Goal: Information Seeking & Learning: Learn about a topic

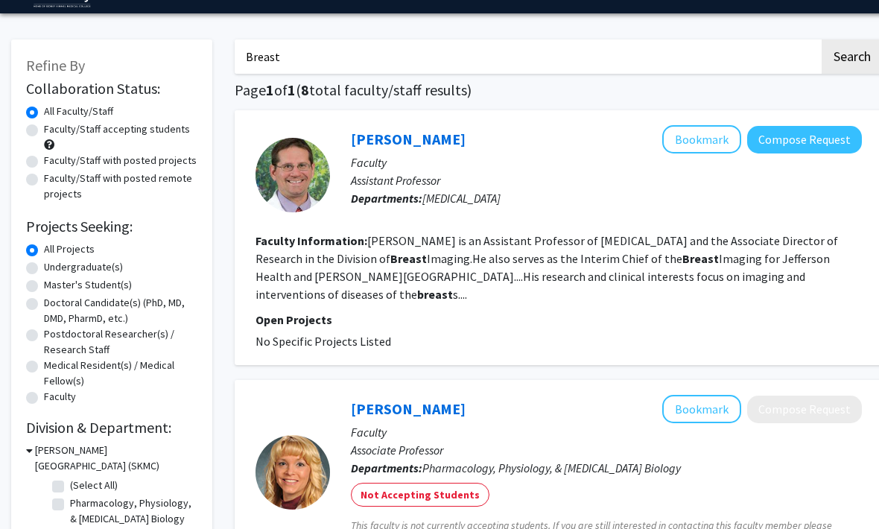
scroll to position [48, 0]
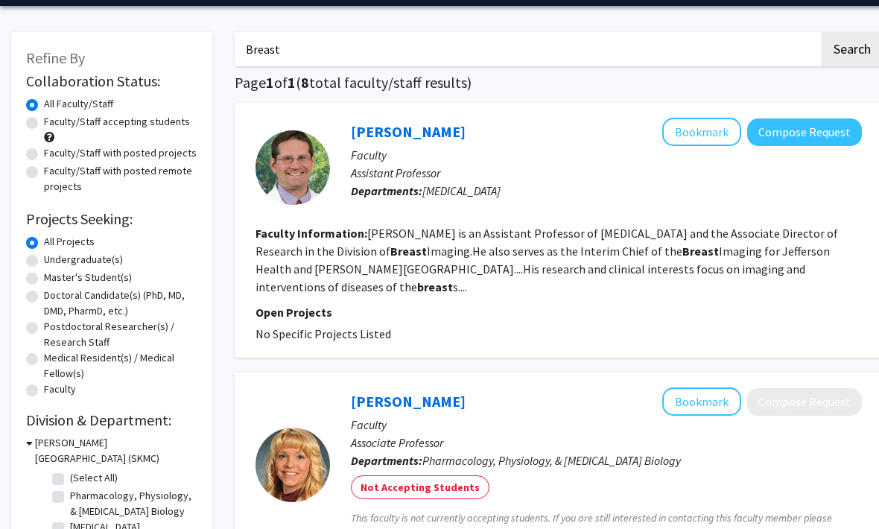
click at [415, 138] on link "Jason Shames" at bounding box center [408, 131] width 115 height 19
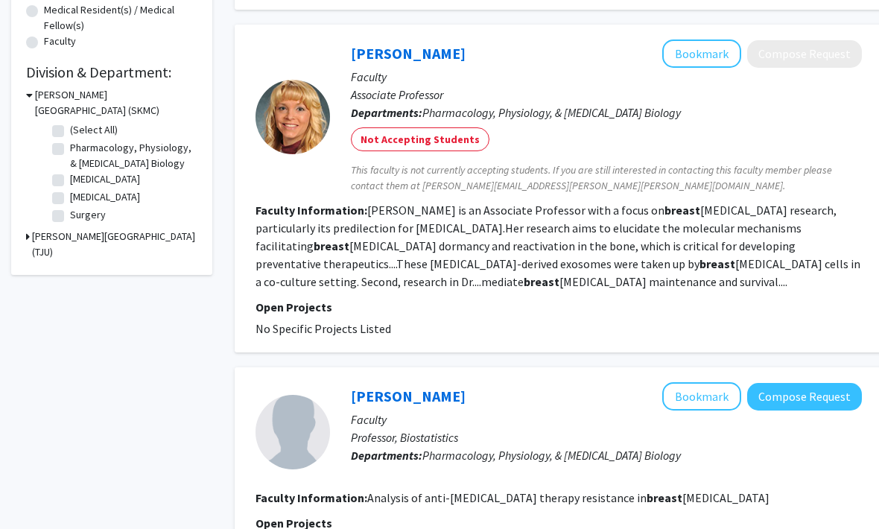
scroll to position [395, 0]
click at [411, 45] on link "[PERSON_NAME]" at bounding box center [408, 54] width 115 height 19
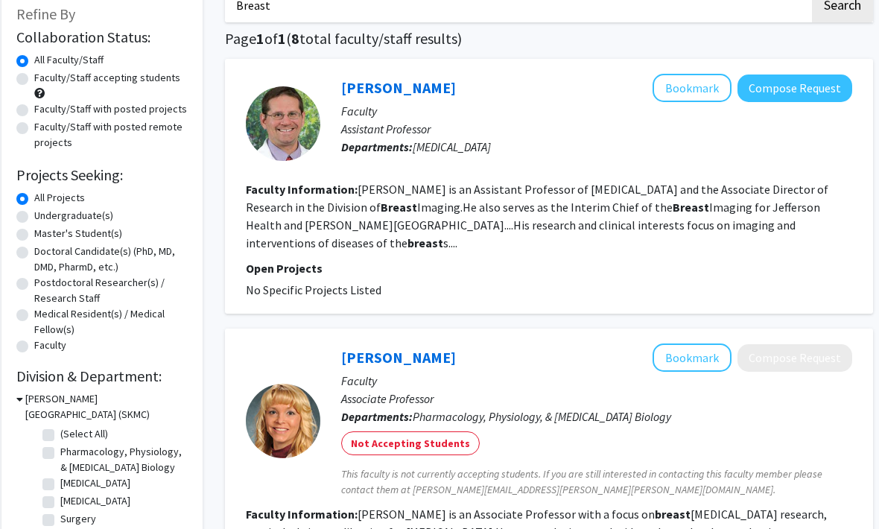
scroll to position [0, 10]
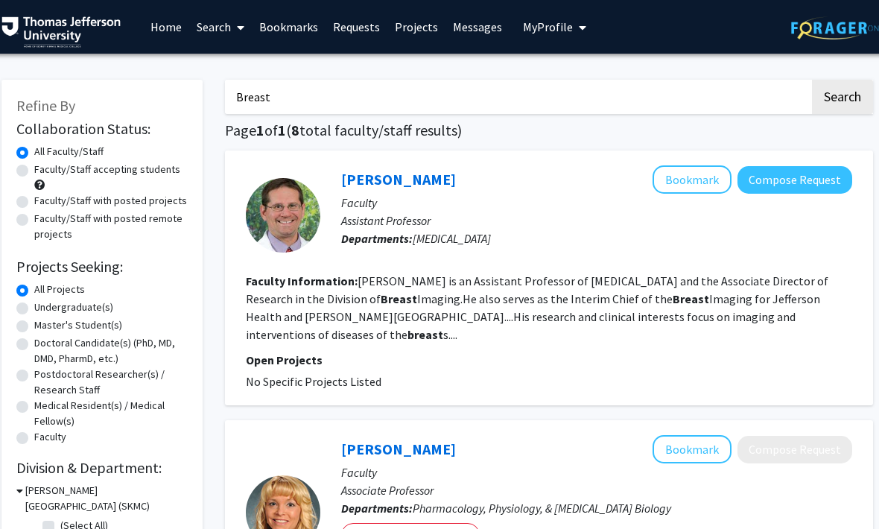
click at [538, 104] on input "Breast" at bounding box center [517, 97] width 585 height 34
type input "B"
type input "Reconstructive"
click at [842, 95] on button "Search" at bounding box center [842, 97] width 61 height 34
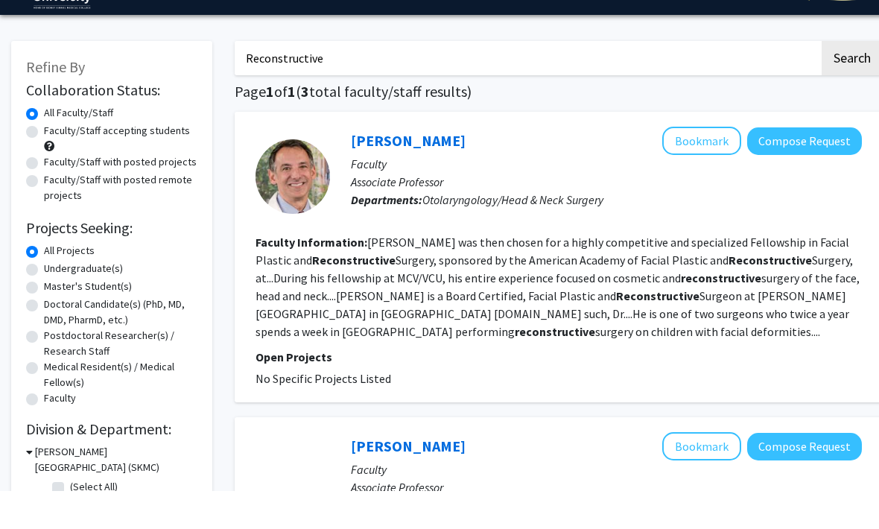
scroll to position [39, 0]
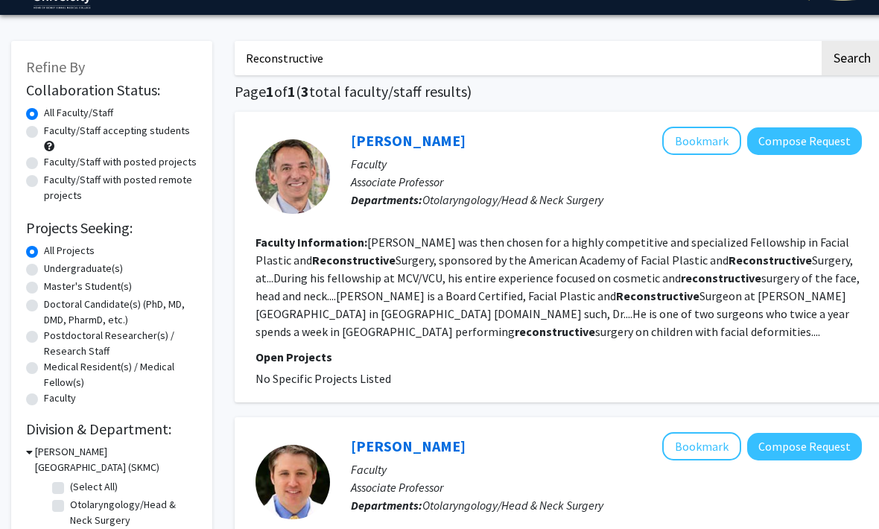
click at [396, 145] on link "Howard Krein" at bounding box center [408, 140] width 115 height 19
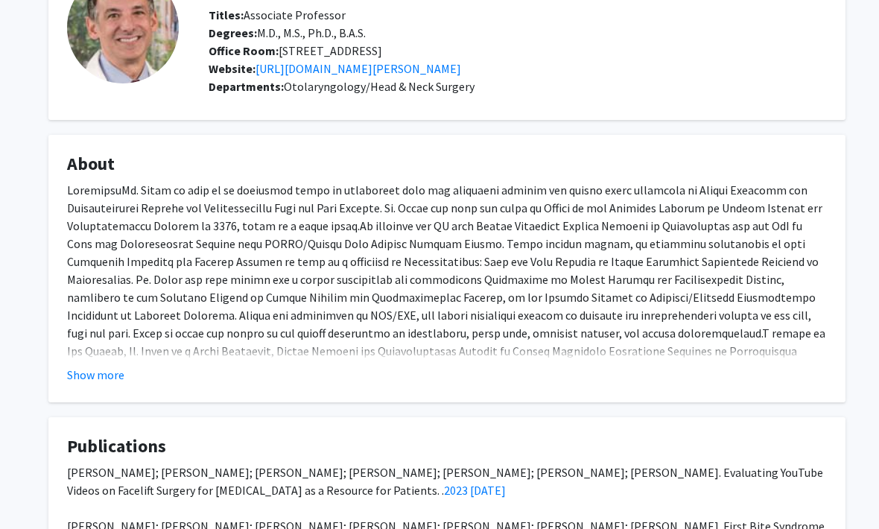
scroll to position [112, 0]
click at [103, 383] on button "Show more" at bounding box center [95, 374] width 57 height 18
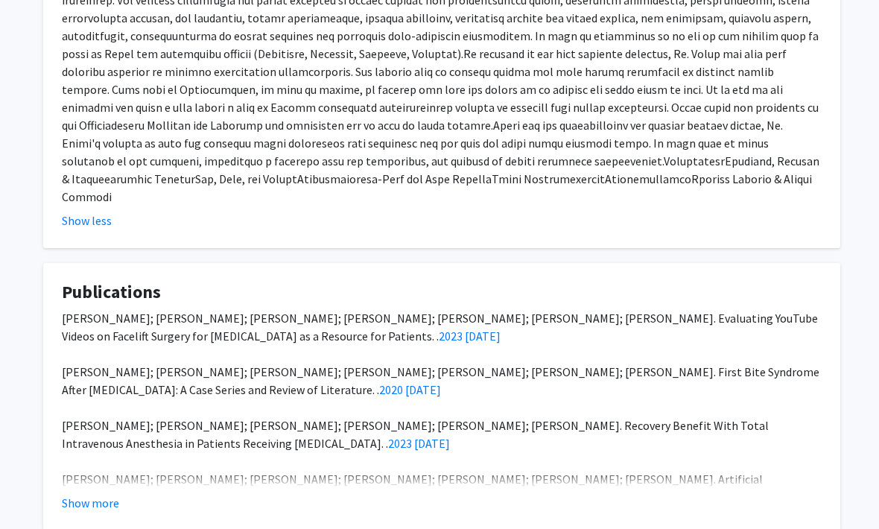
scroll to position [577, 15]
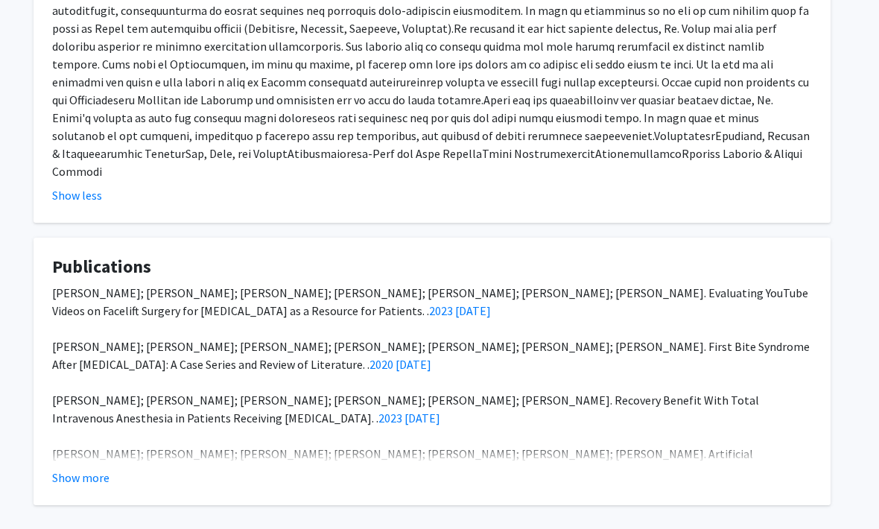
click at [84, 469] on button "Show more" at bounding box center [80, 478] width 57 height 18
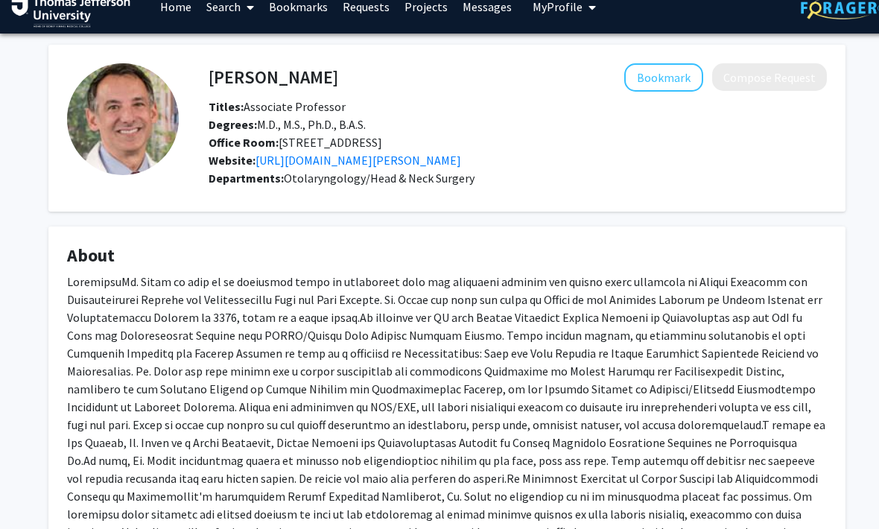
scroll to position [19, 0]
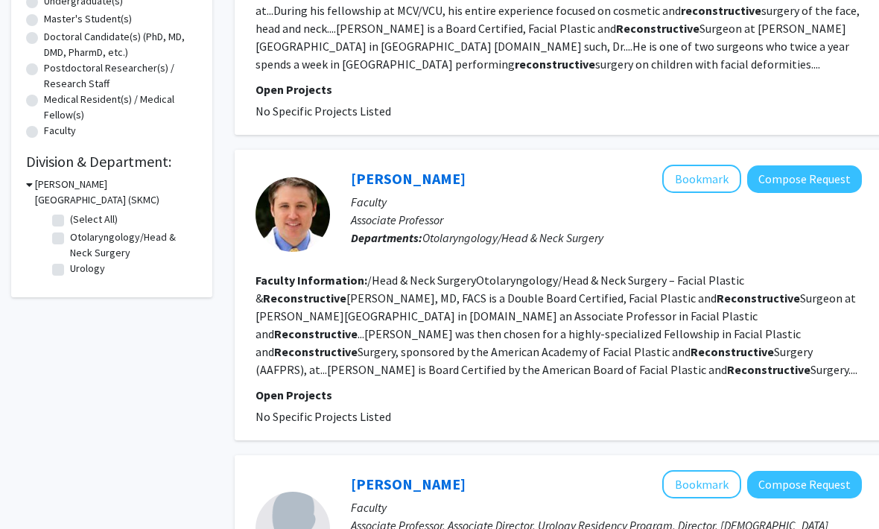
scroll to position [306, 0]
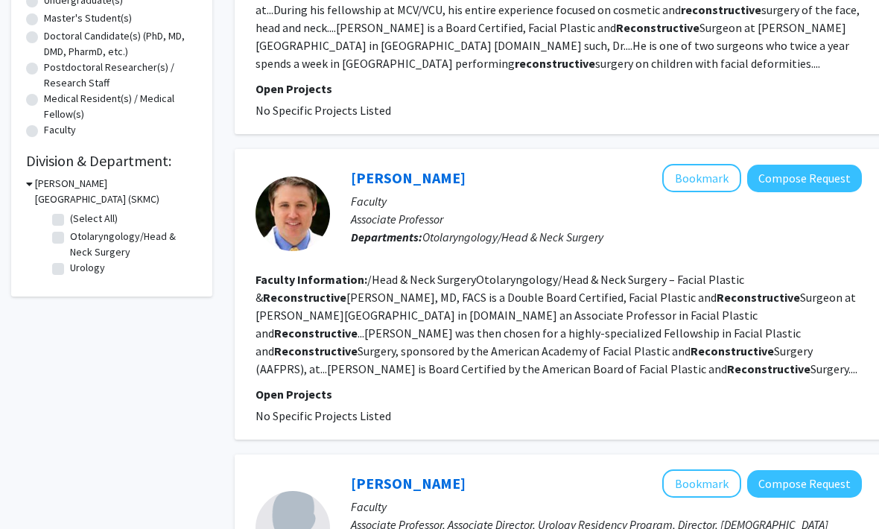
click at [432, 174] on link "Ryan Heffelfinger" at bounding box center [408, 178] width 115 height 19
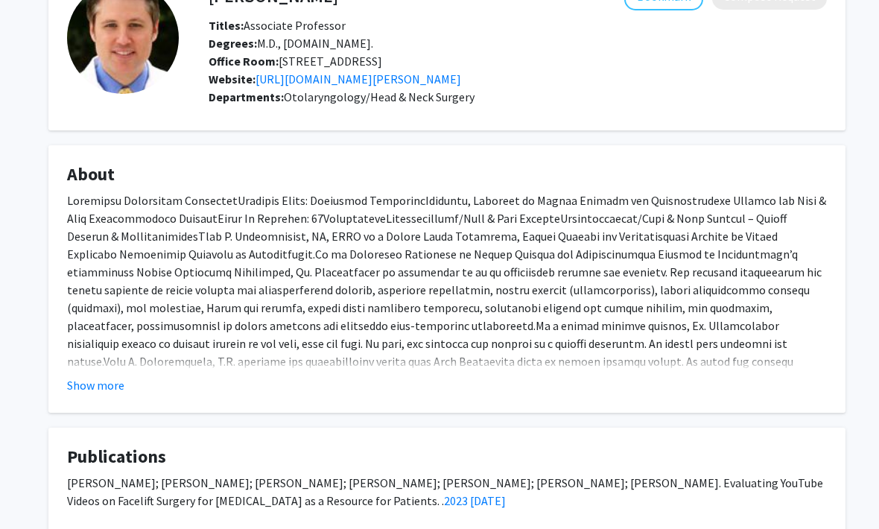
click at [109, 395] on button "Show more" at bounding box center [95, 386] width 57 height 18
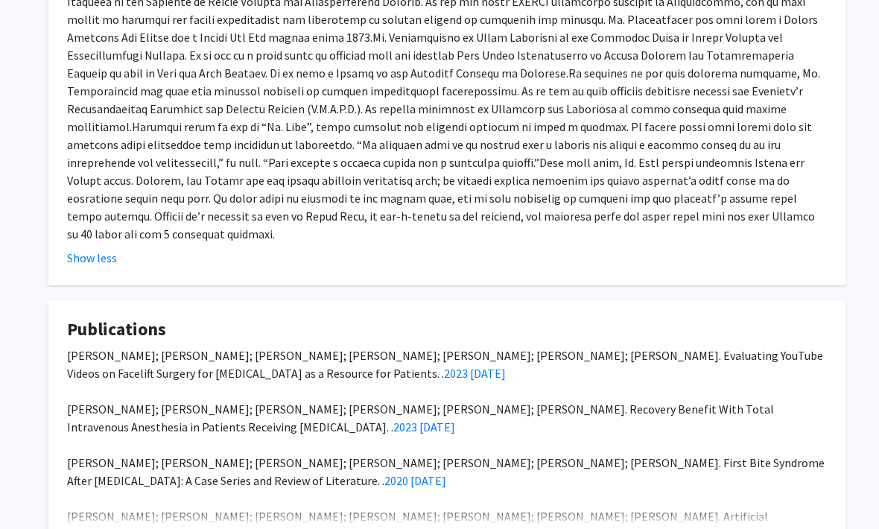
scroll to position [684, 0]
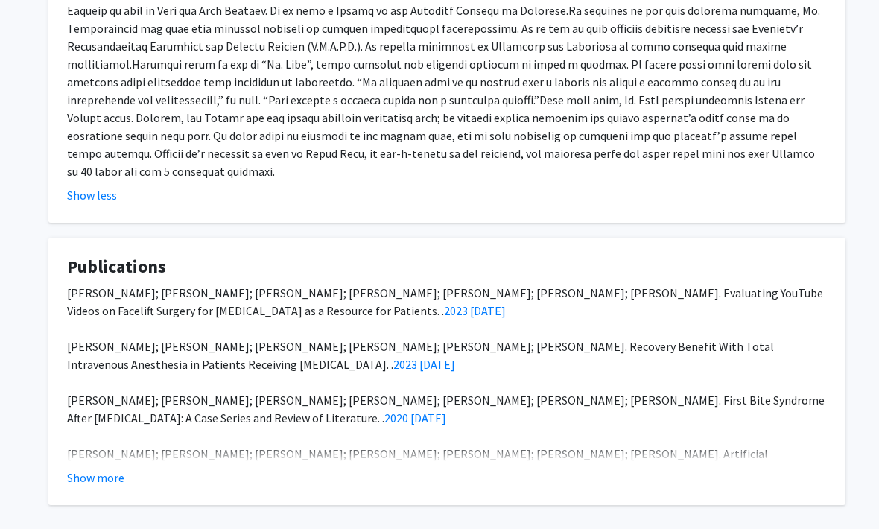
click at [122, 469] on button "Show more" at bounding box center [95, 478] width 57 height 18
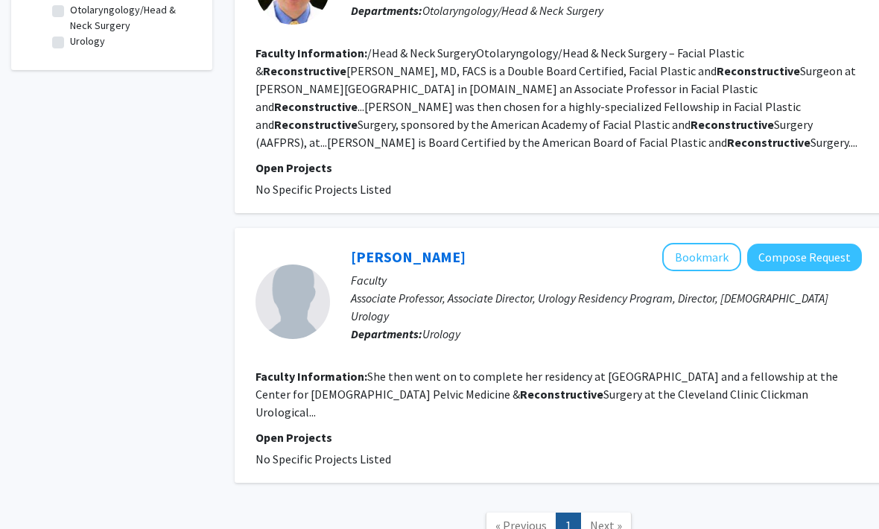
scroll to position [533, 0]
click at [405, 256] on link "Alana Murphy" at bounding box center [408, 256] width 115 height 19
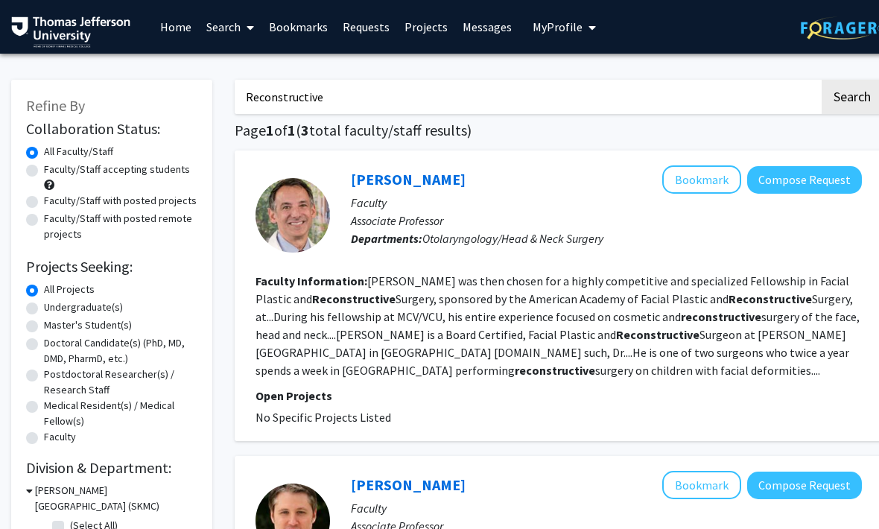
click at [478, 101] on input "Reconstructive" at bounding box center [527, 97] width 585 height 34
type input "R"
click at [852, 95] on button "Search" at bounding box center [852, 97] width 61 height 34
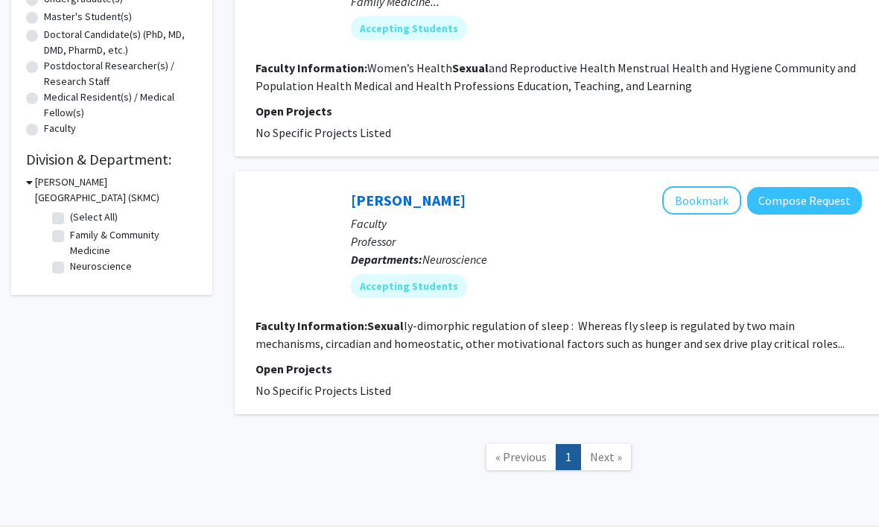
scroll to position [149, 0]
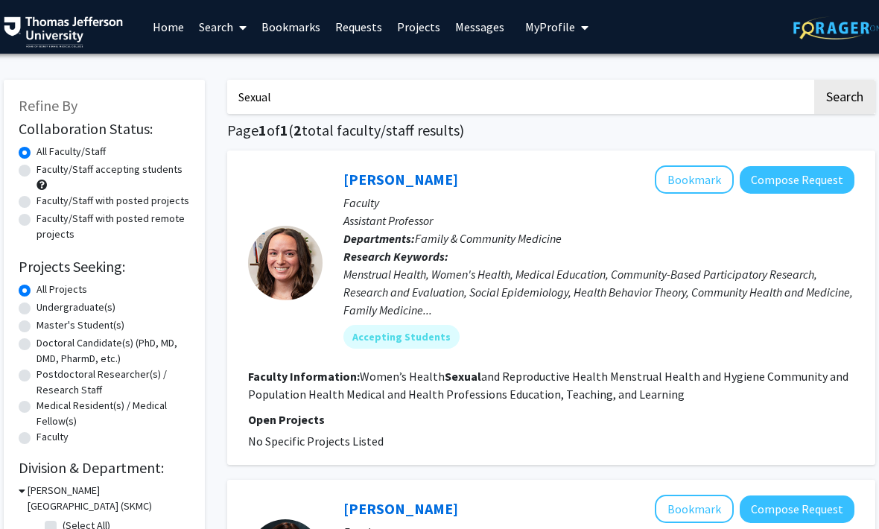
click at [725, 101] on input "Sexual" at bounding box center [519, 97] width 585 height 34
click at [741, 103] on input "Sex" at bounding box center [519, 97] width 585 height 34
click at [844, 95] on button "Search" at bounding box center [845, 97] width 61 height 34
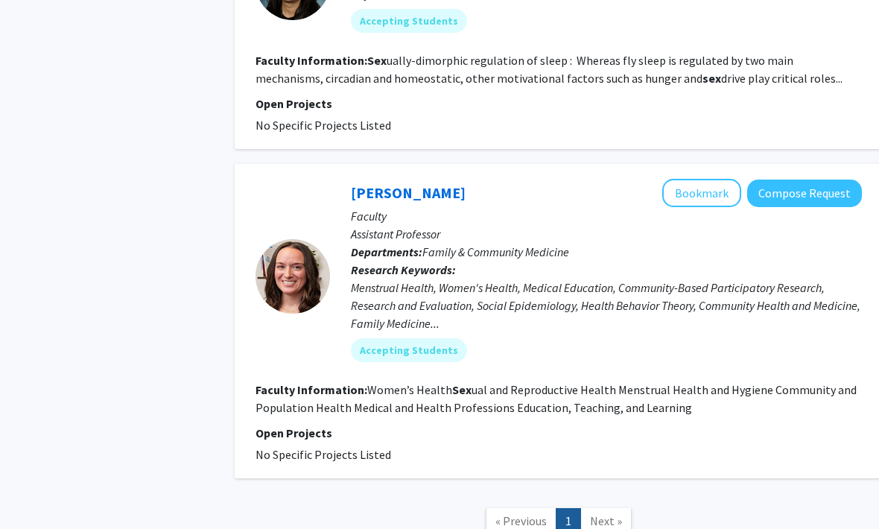
scroll to position [2937, 0]
click at [605, 526] on span "Next »" at bounding box center [606, 520] width 32 height 15
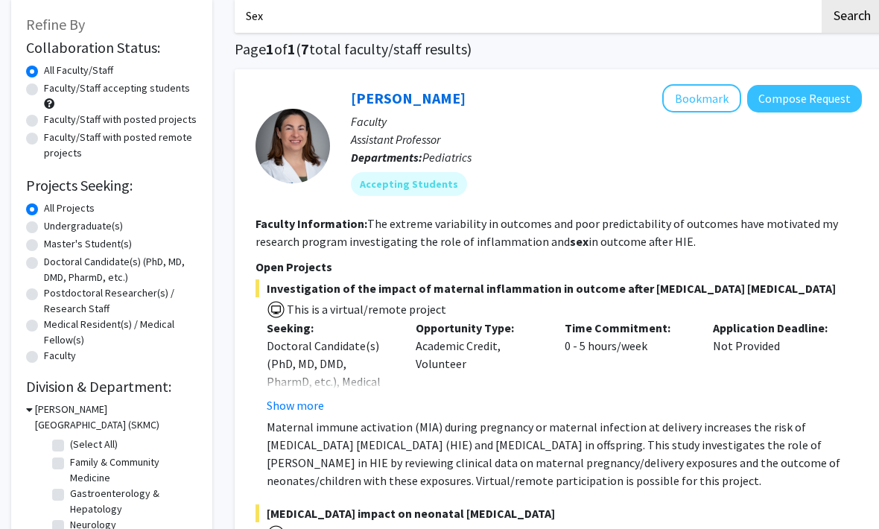
scroll to position [0, 0]
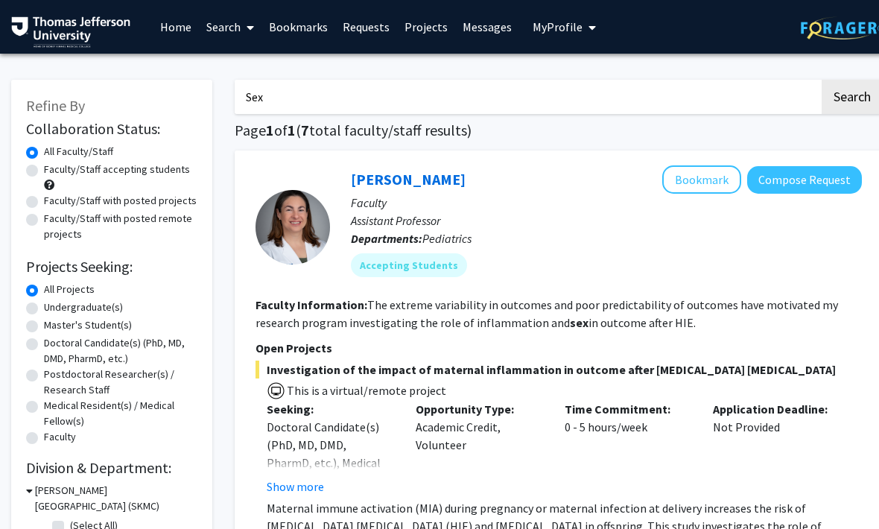
click at [682, 84] on input "Sex" at bounding box center [527, 97] width 585 height 34
click at [648, 106] on input "Sex" at bounding box center [527, 97] width 585 height 34
type input "S"
type input "Adolescent"
click at [852, 95] on button "Search" at bounding box center [852, 97] width 61 height 34
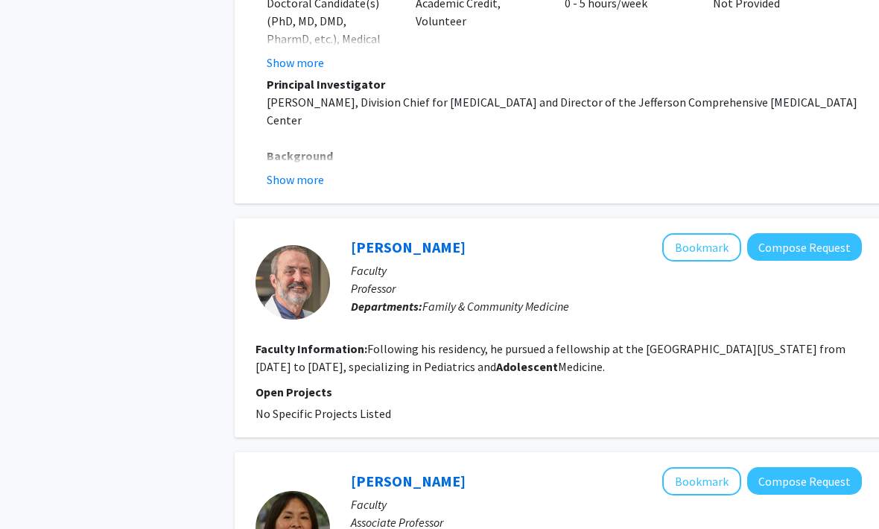
scroll to position [1374, 0]
click at [457, 237] on link "Christopher Chambers" at bounding box center [408, 246] width 115 height 19
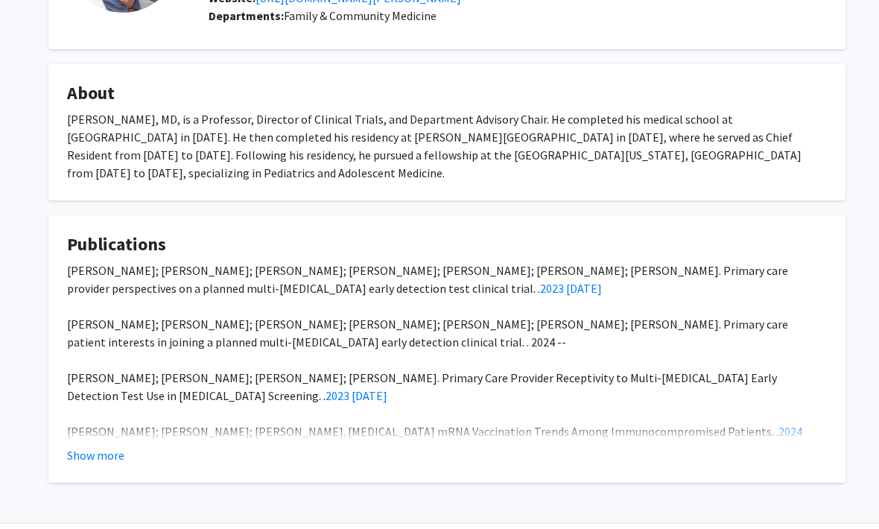
scroll to position [195, 0]
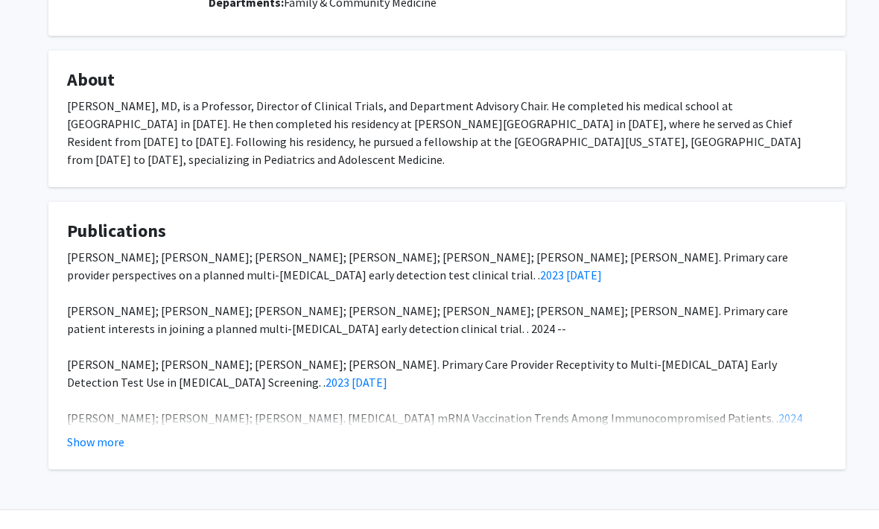
click at [128, 451] on div "Show more" at bounding box center [447, 443] width 760 height 18
click at [111, 451] on button "Show more" at bounding box center [95, 443] width 57 height 18
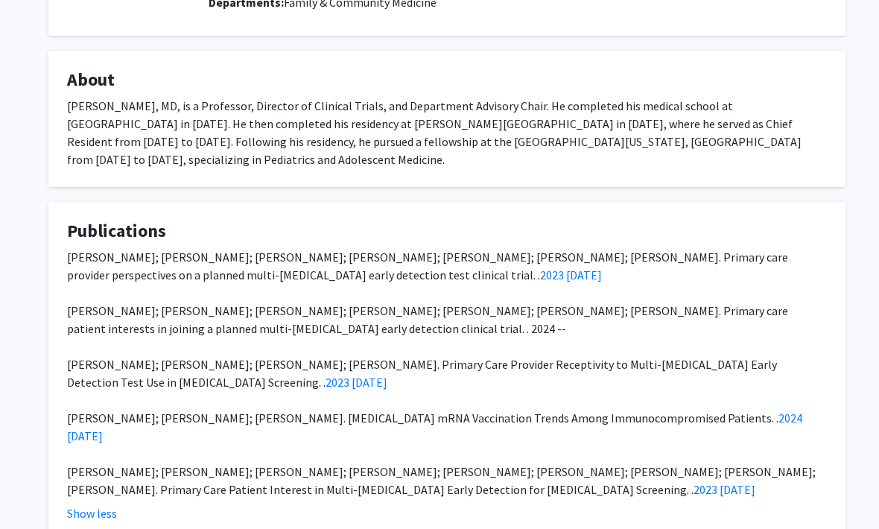
click at [53, 216] on div "Christopher Chambers Bookmark Compose Request Titles: Professor Degrees: No Deg…" at bounding box center [447, 205] width 820 height 672
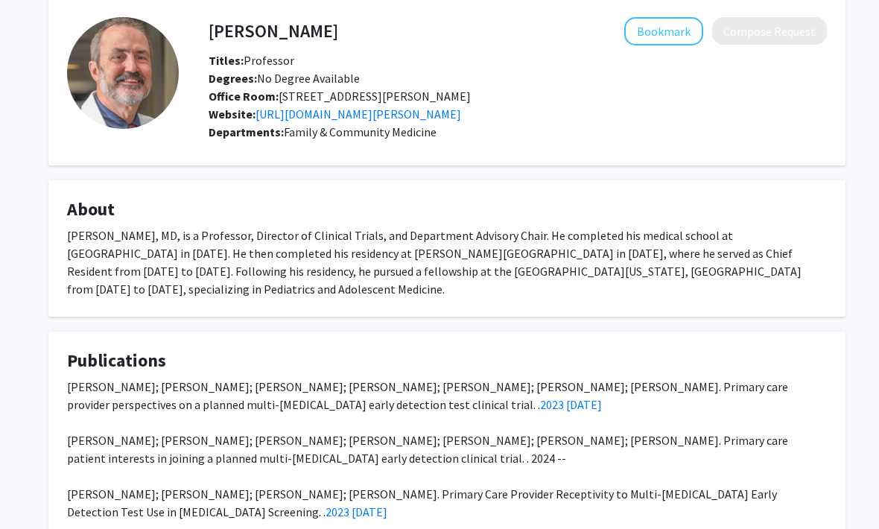
scroll to position [0, 0]
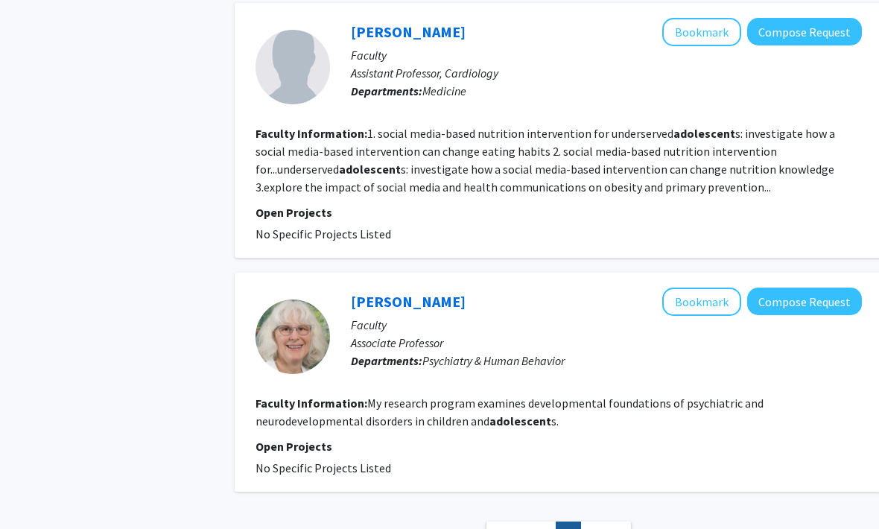
scroll to position [2121, 0]
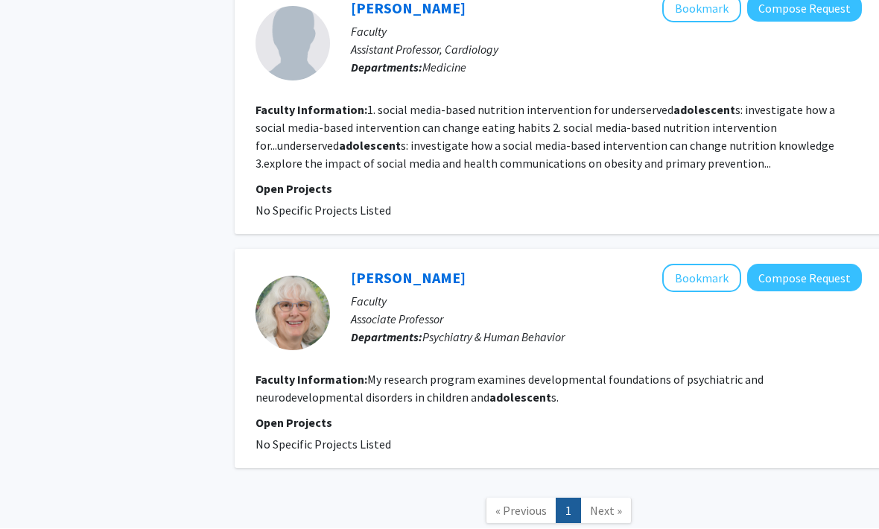
click at [605, 504] on span "Next »" at bounding box center [606, 511] width 32 height 15
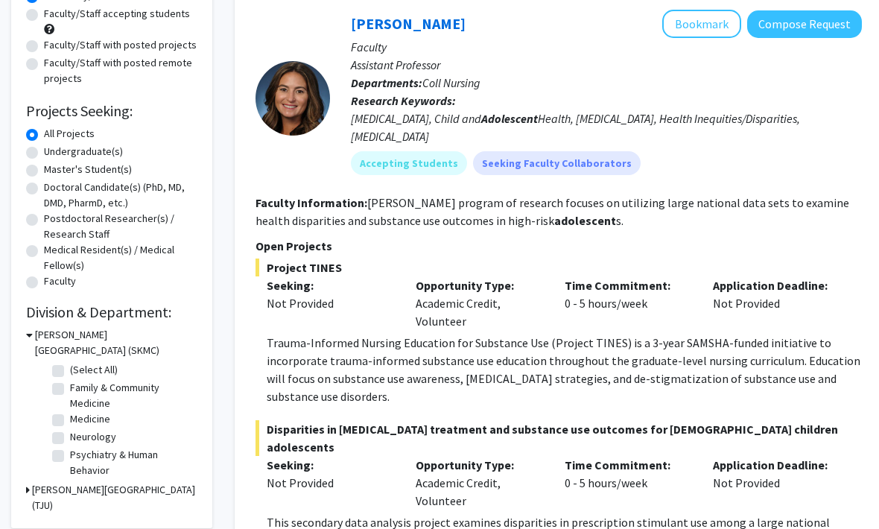
scroll to position [0, 0]
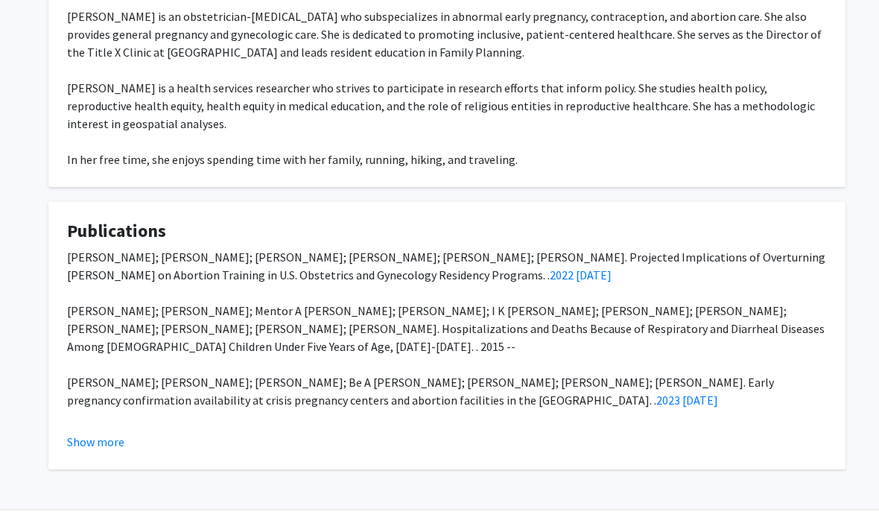
scroll to position [285, 0]
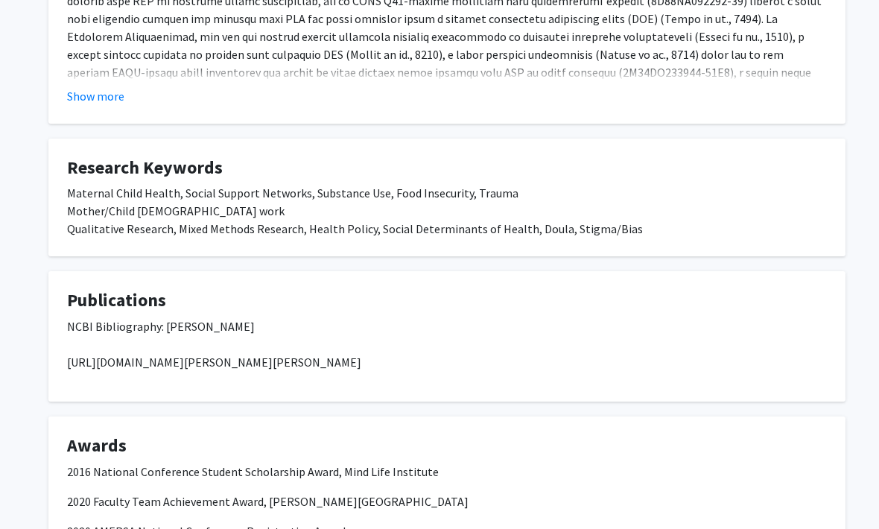
scroll to position [714, 0]
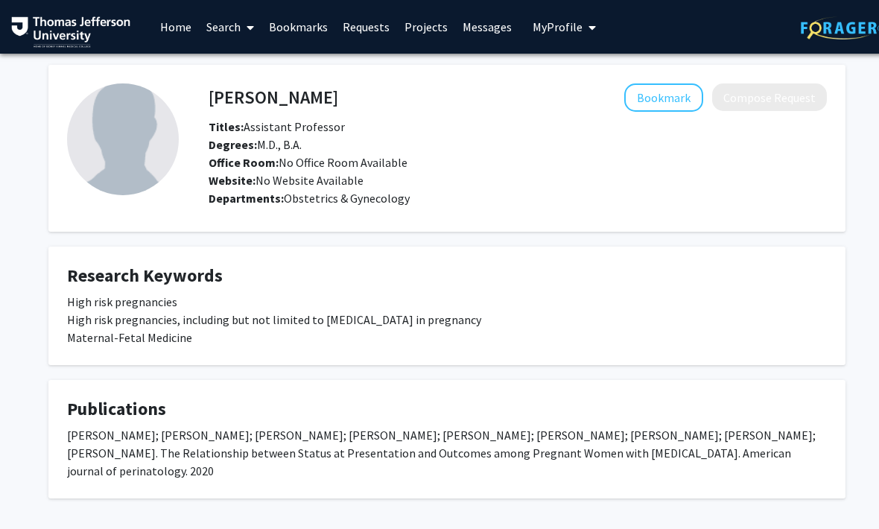
scroll to position [42, 0]
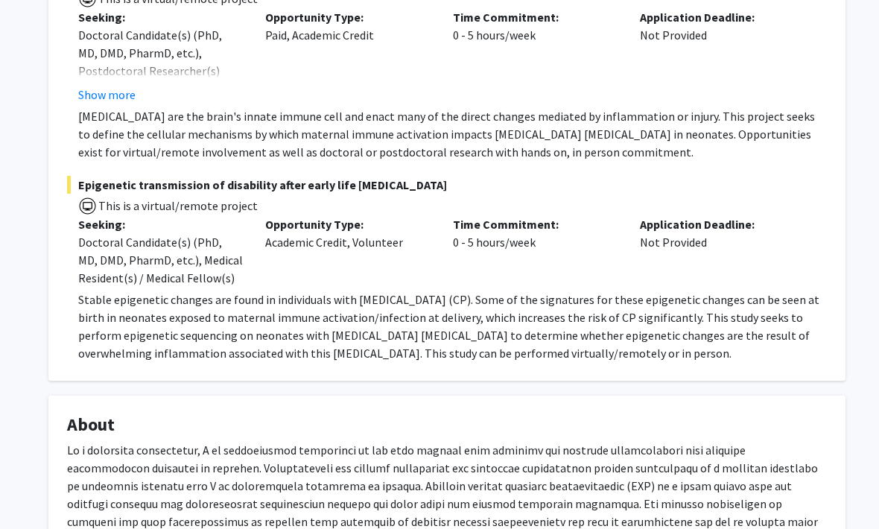
scroll to position [548, 0]
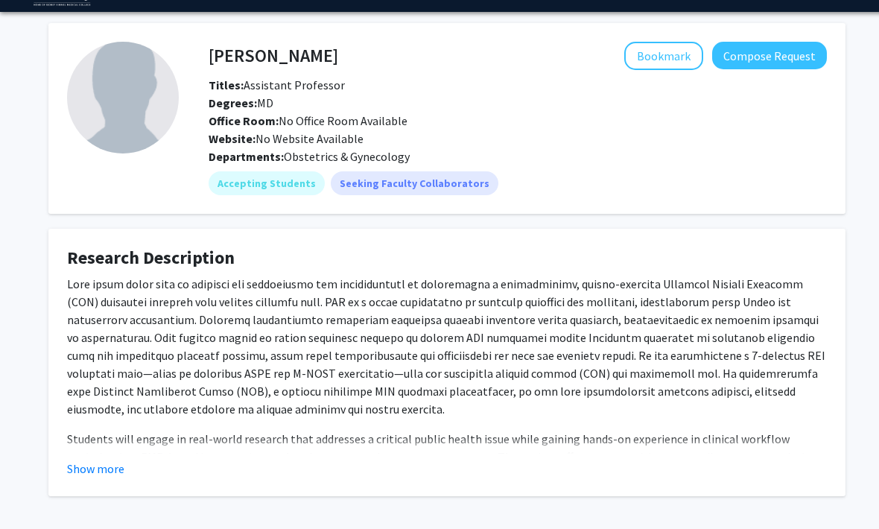
scroll to position [51, 0]
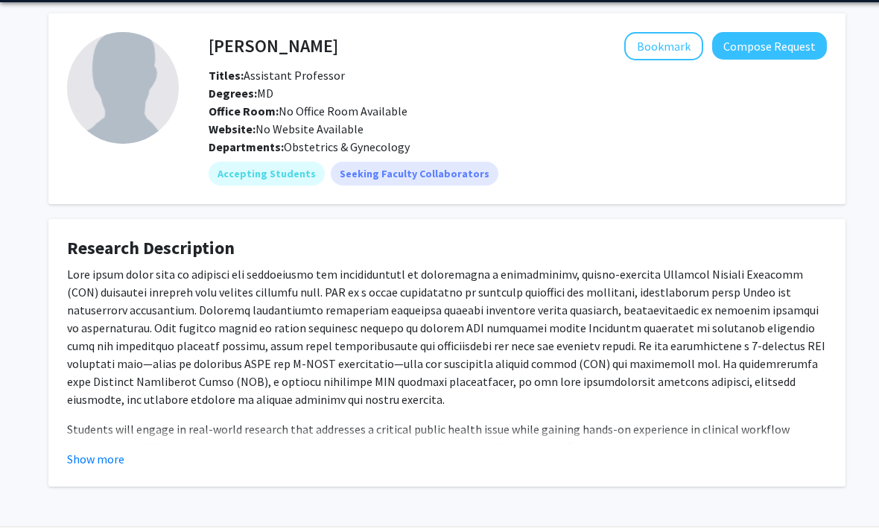
click at [116, 453] on button "Show more" at bounding box center [95, 460] width 57 height 18
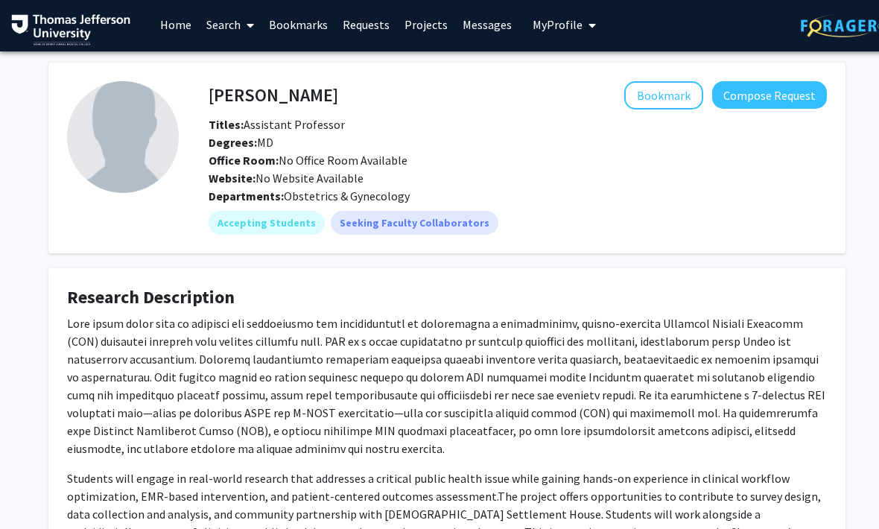
scroll to position [0, 0]
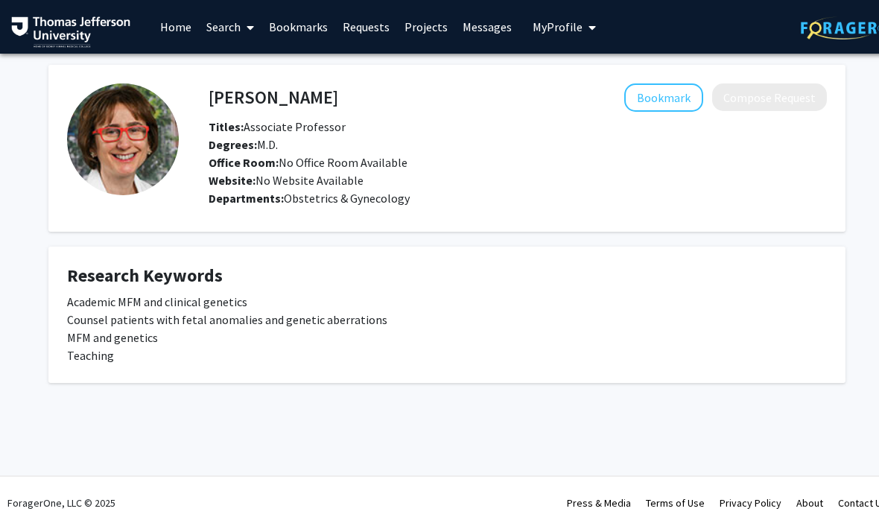
click at [213, 1] on link "Search" at bounding box center [230, 27] width 63 height 52
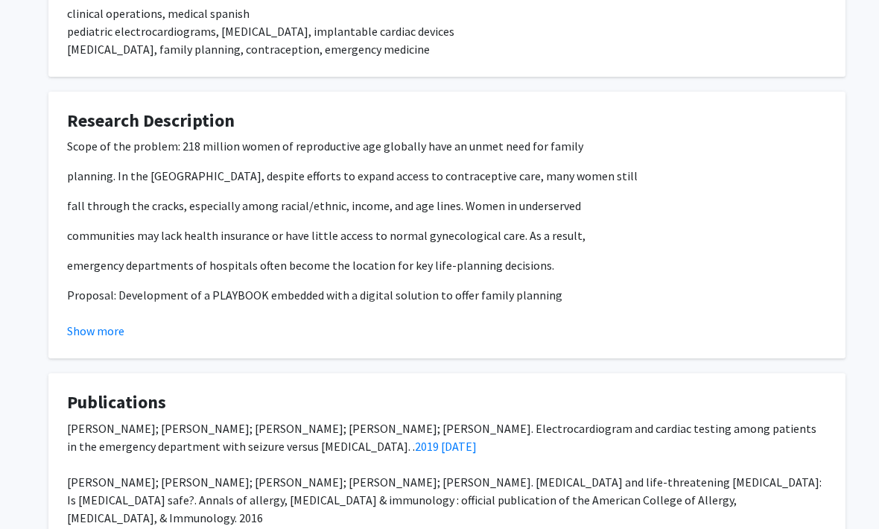
scroll to position [536, 0]
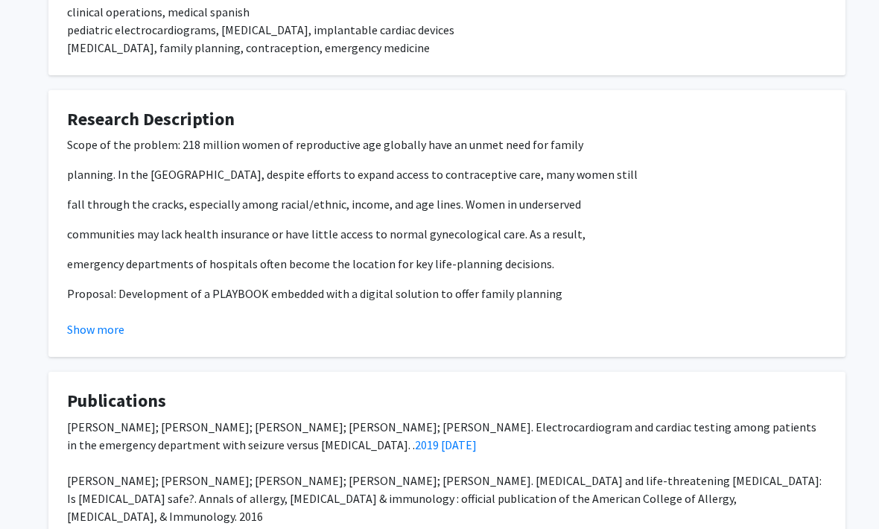
click at [105, 332] on button "Show more" at bounding box center [95, 330] width 57 height 18
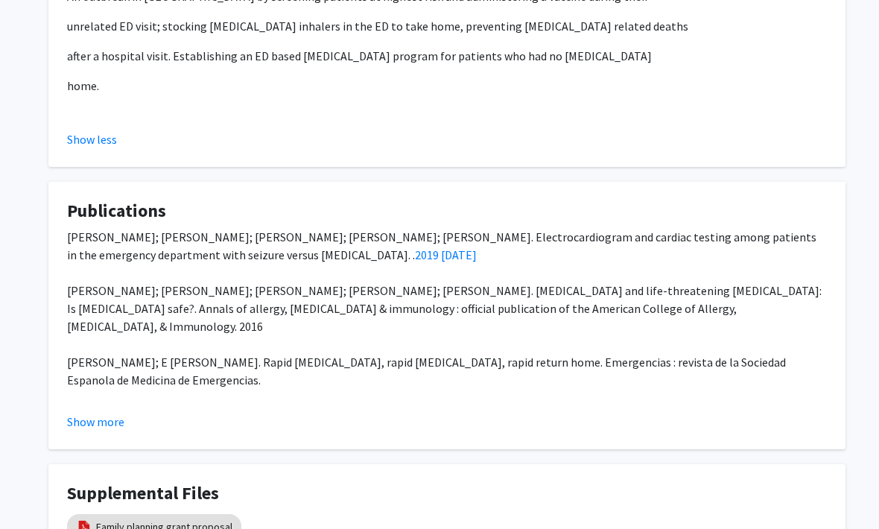
scroll to position [1176, 0]
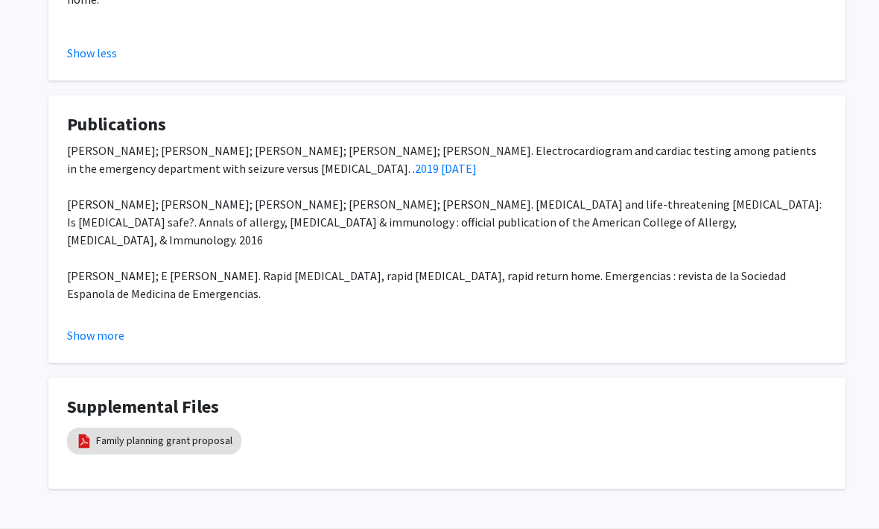
click at [100, 335] on button "Show more" at bounding box center [95, 336] width 57 height 18
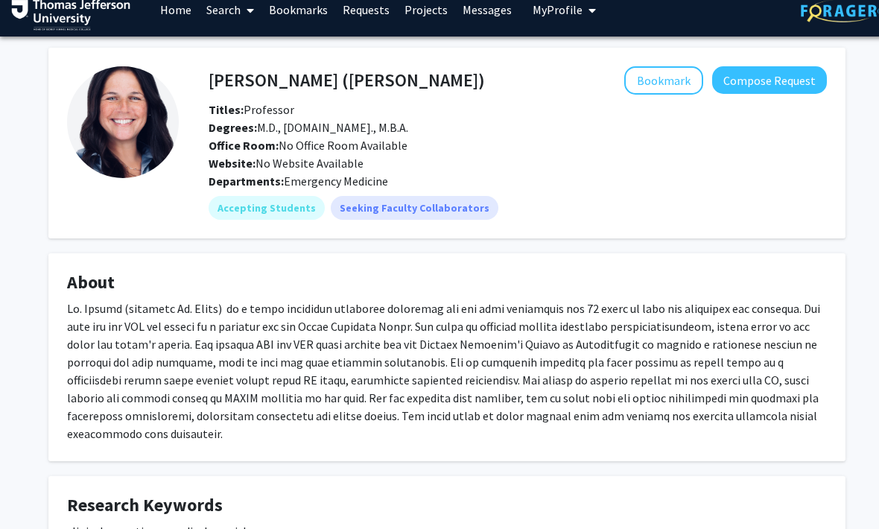
scroll to position [0, 0]
